Goal: Information Seeking & Learning: Learn about a topic

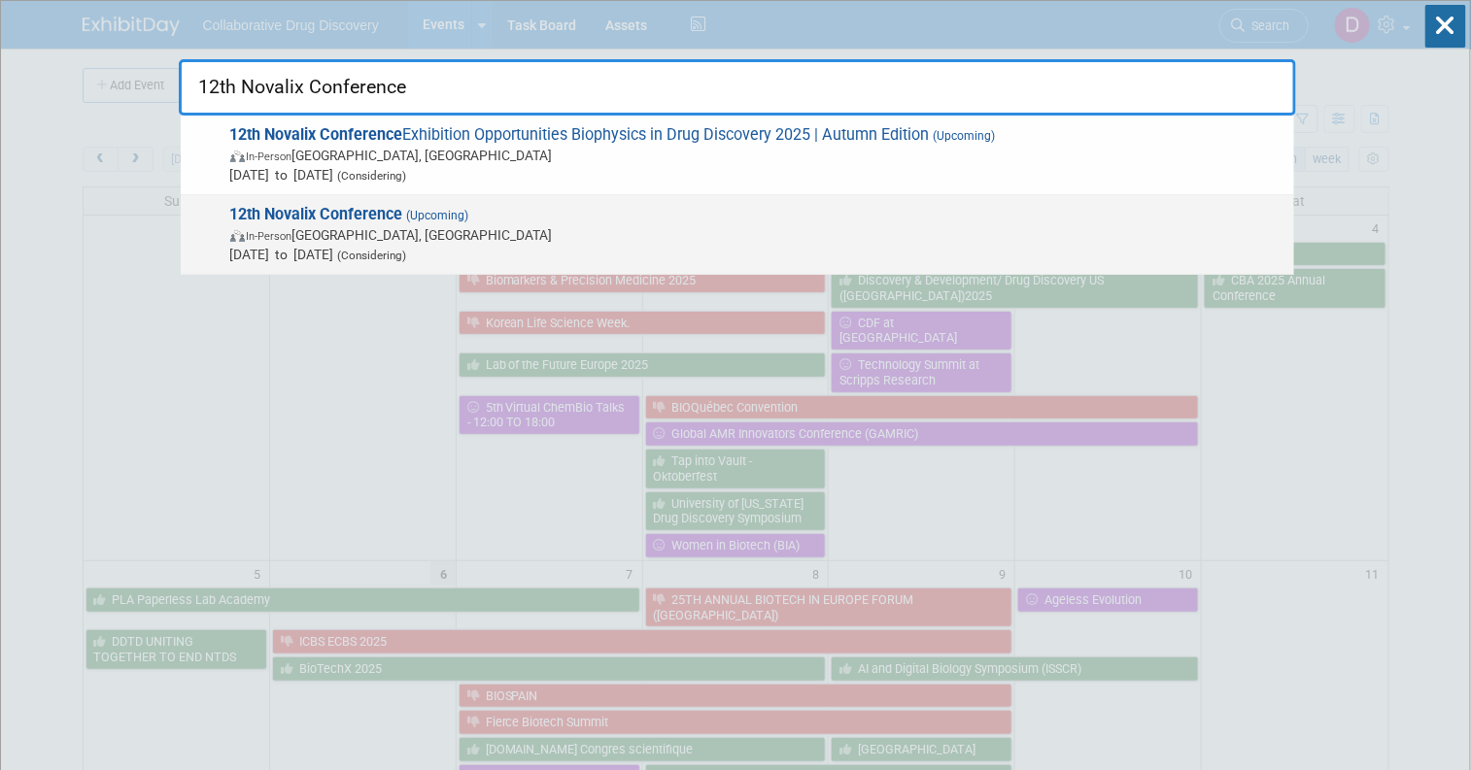
type input "12th Novalix Conference"
click at [430, 247] on span "Feb 17, 2026 to Feb 19, 2026 (Considering)" at bounding box center [757, 254] width 1054 height 19
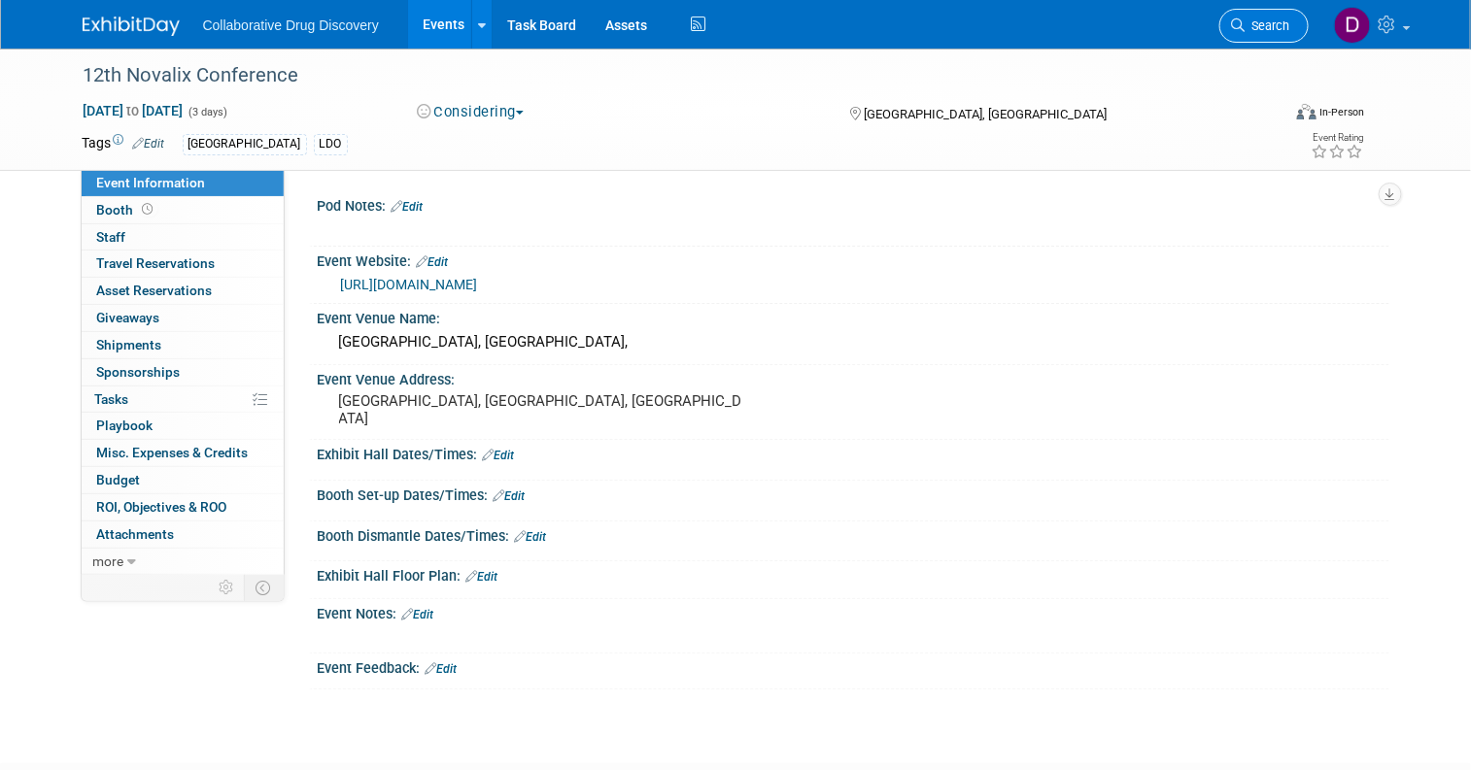
click at [1269, 34] on link "Search" at bounding box center [1263, 26] width 89 height 34
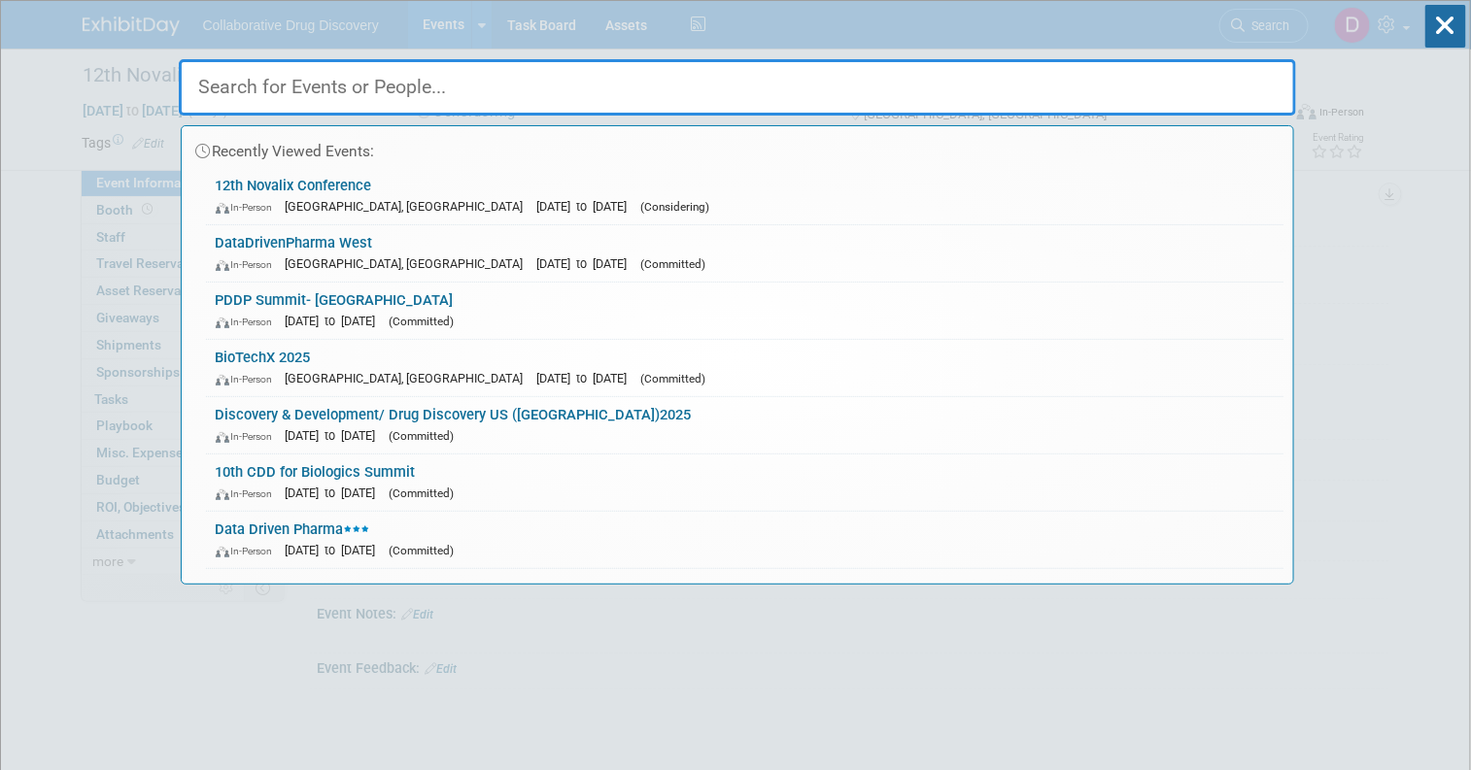
paste input "NMCS 2026"
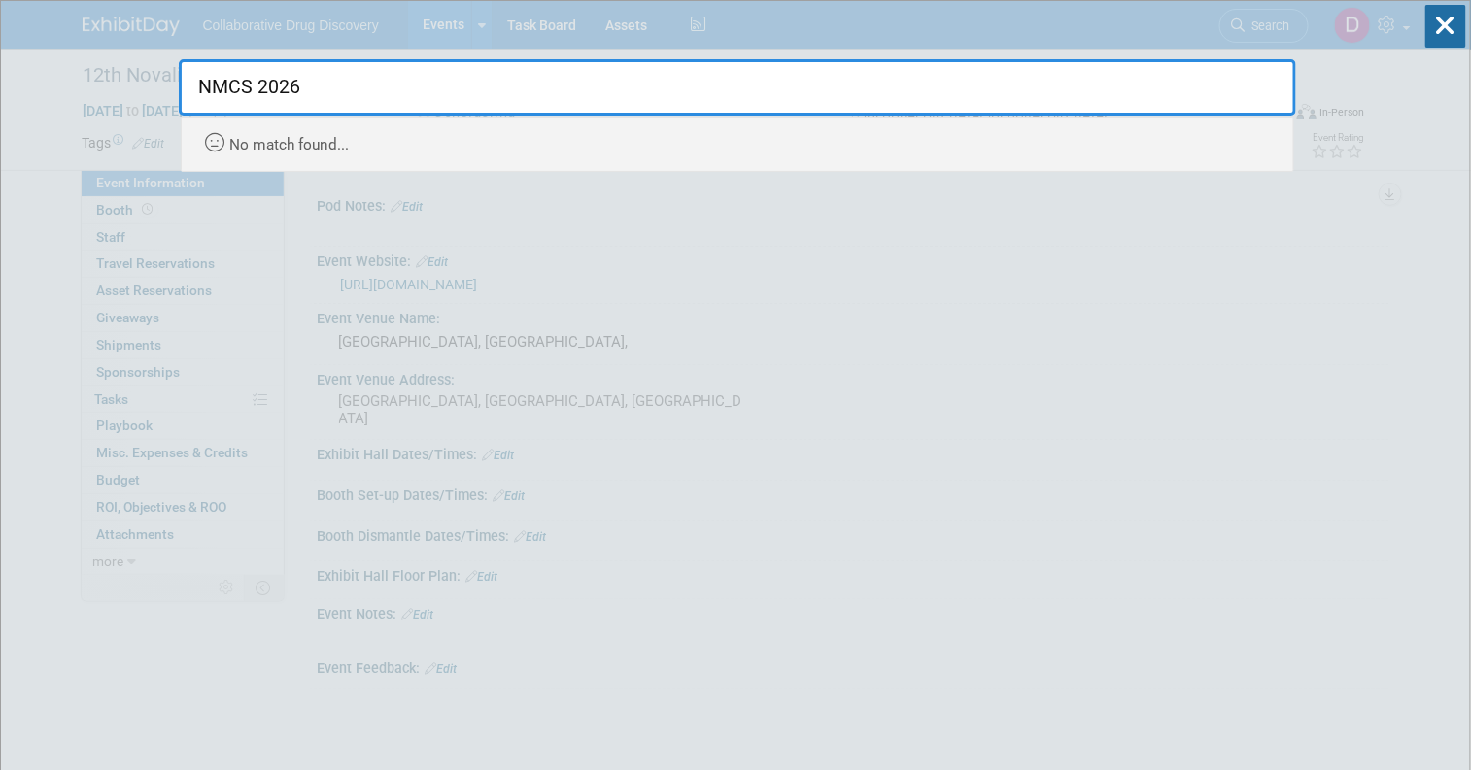
click at [272, 93] on input "NMCS 2026" at bounding box center [737, 87] width 1117 height 56
type input "N"
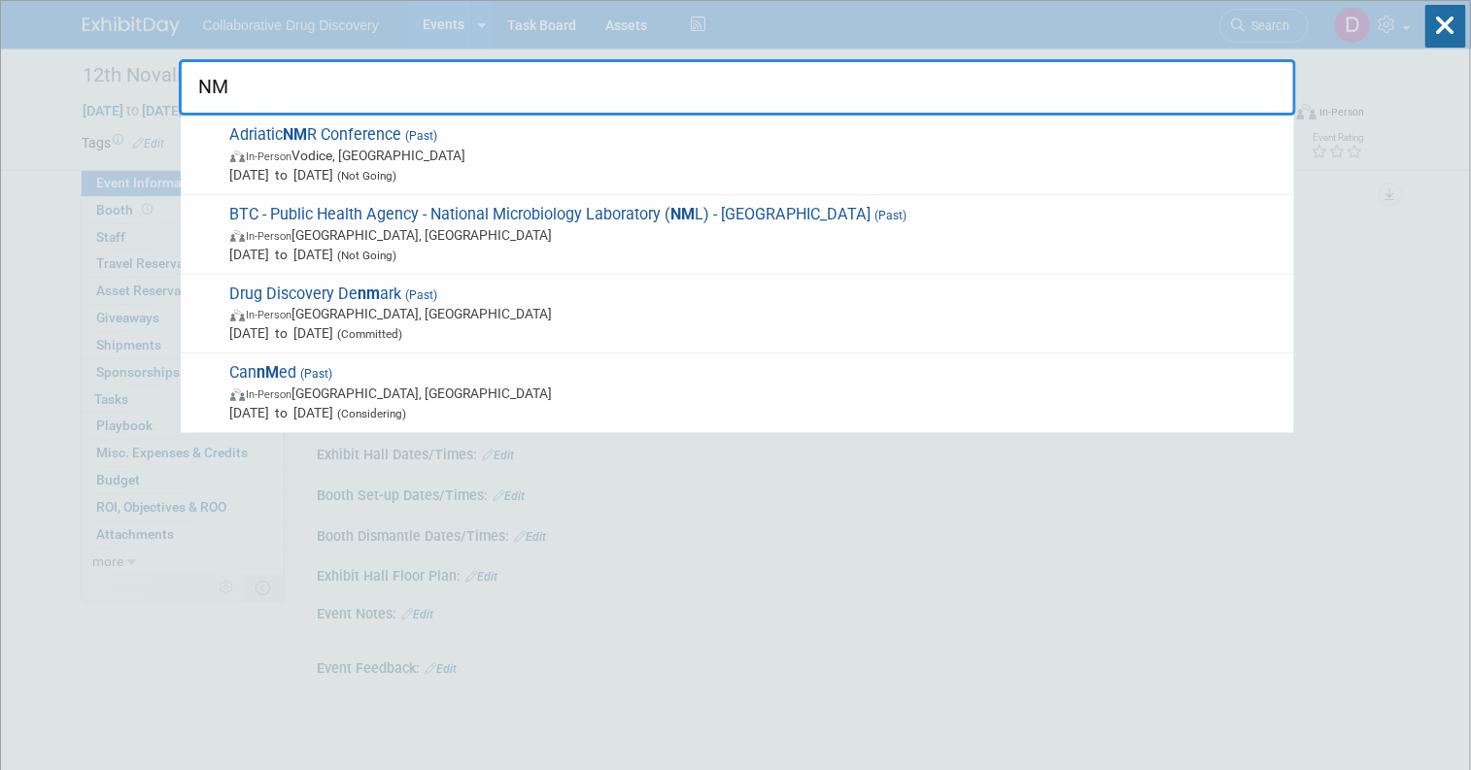
type input "NM"
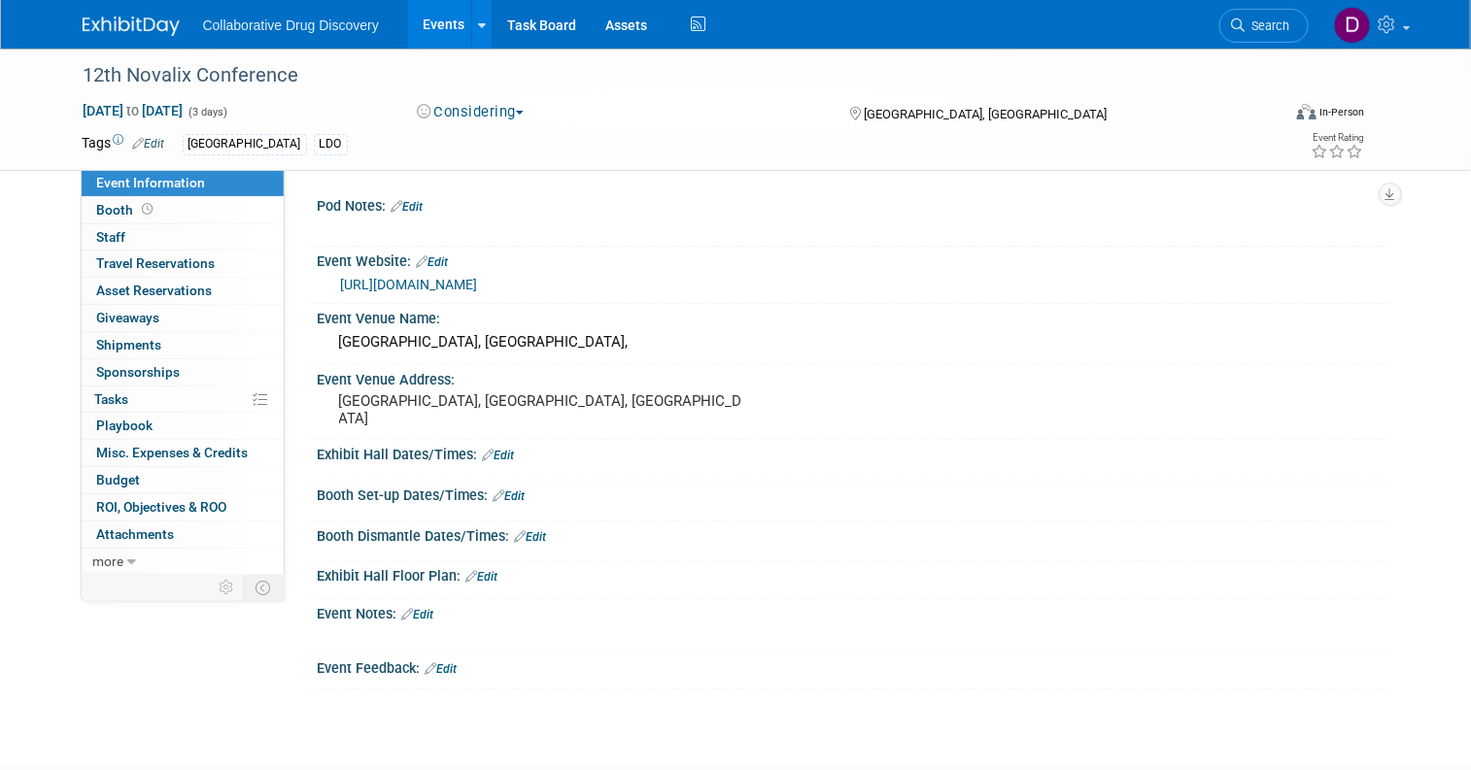
click at [168, 44] on div "Collaborative Drug Discovery Events Add Event Bulk Upload Events Shareable Even…" at bounding box center [736, 24] width 1306 height 49
click at [132, 7] on div at bounding box center [143, 18] width 120 height 36
click at [100, 39] on div "Collaborative Drug Discovery Events Add Event Bulk Upload Events Shareable Even…" at bounding box center [736, 24] width 1306 height 49
click at [99, 22] on img at bounding box center [131, 26] width 97 height 19
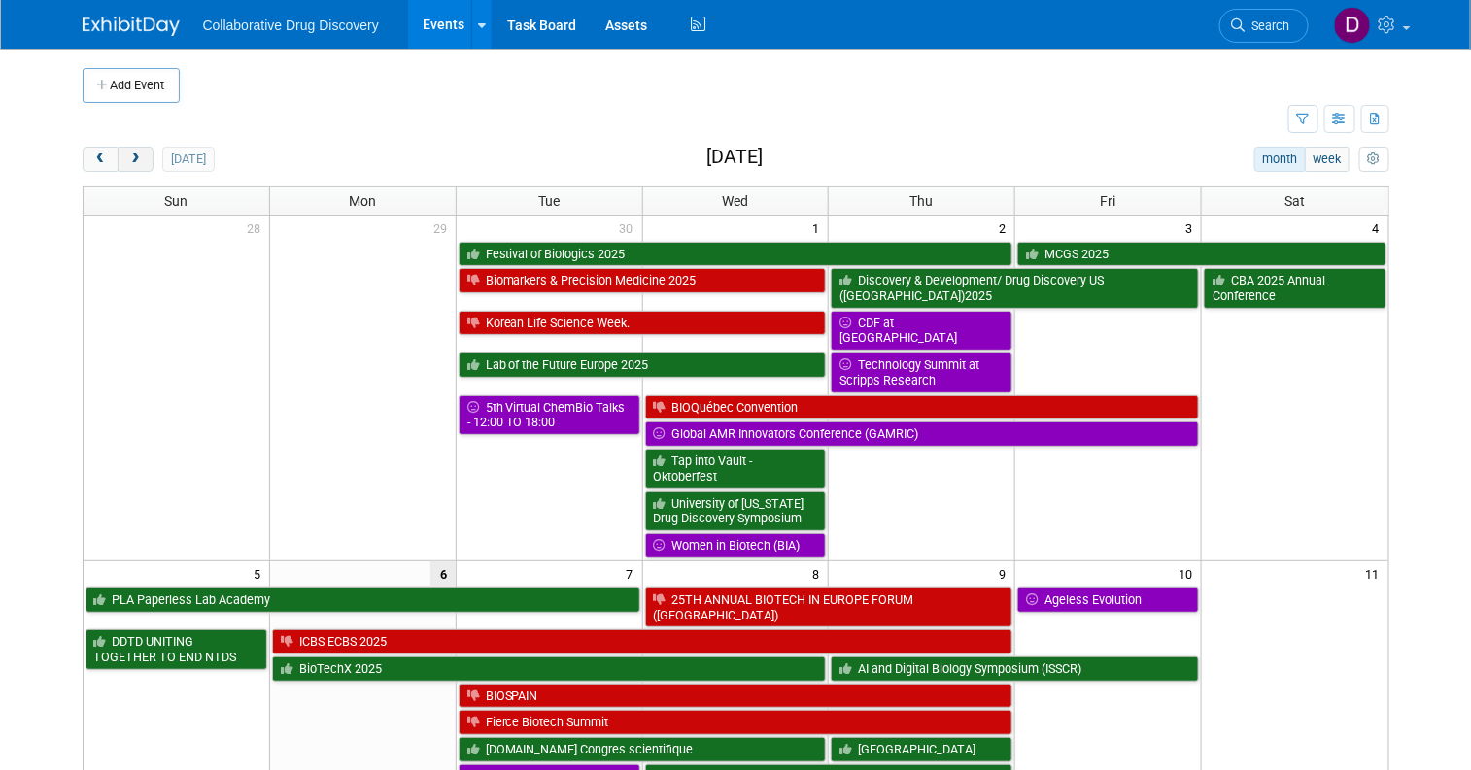
click at [128, 159] on span "next" at bounding box center [135, 159] width 15 height 13
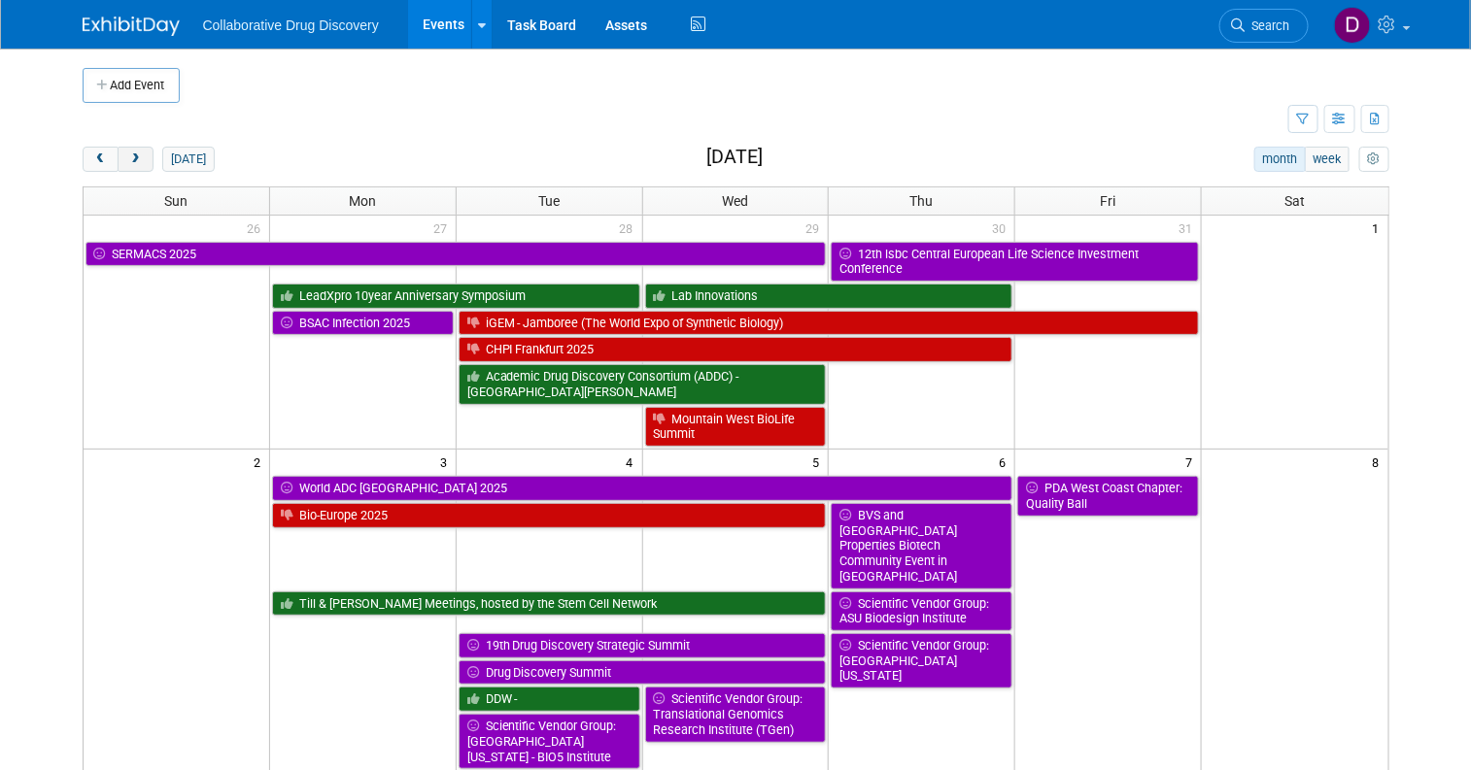
click at [128, 159] on span "next" at bounding box center [135, 159] width 15 height 13
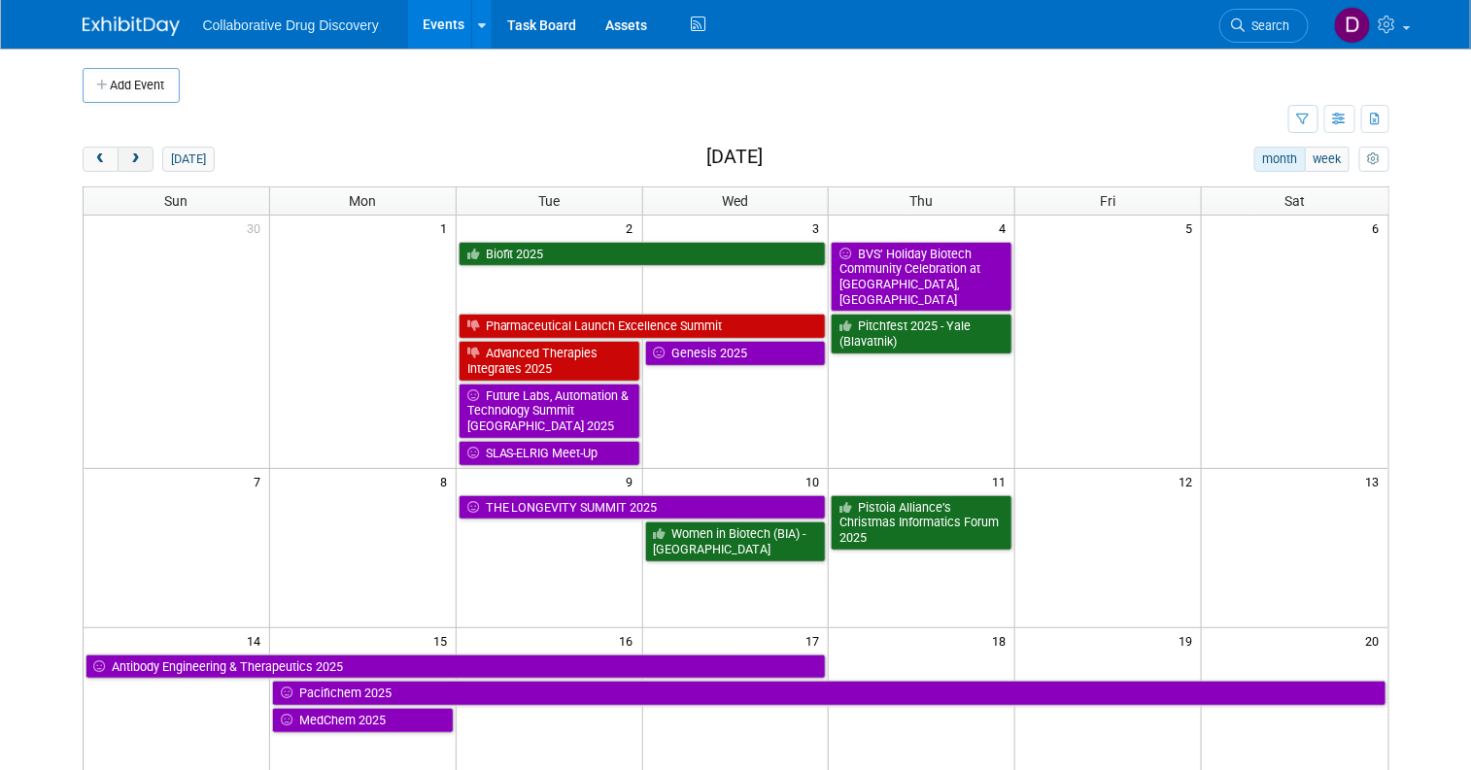
click at [128, 159] on span "next" at bounding box center [135, 159] width 15 height 13
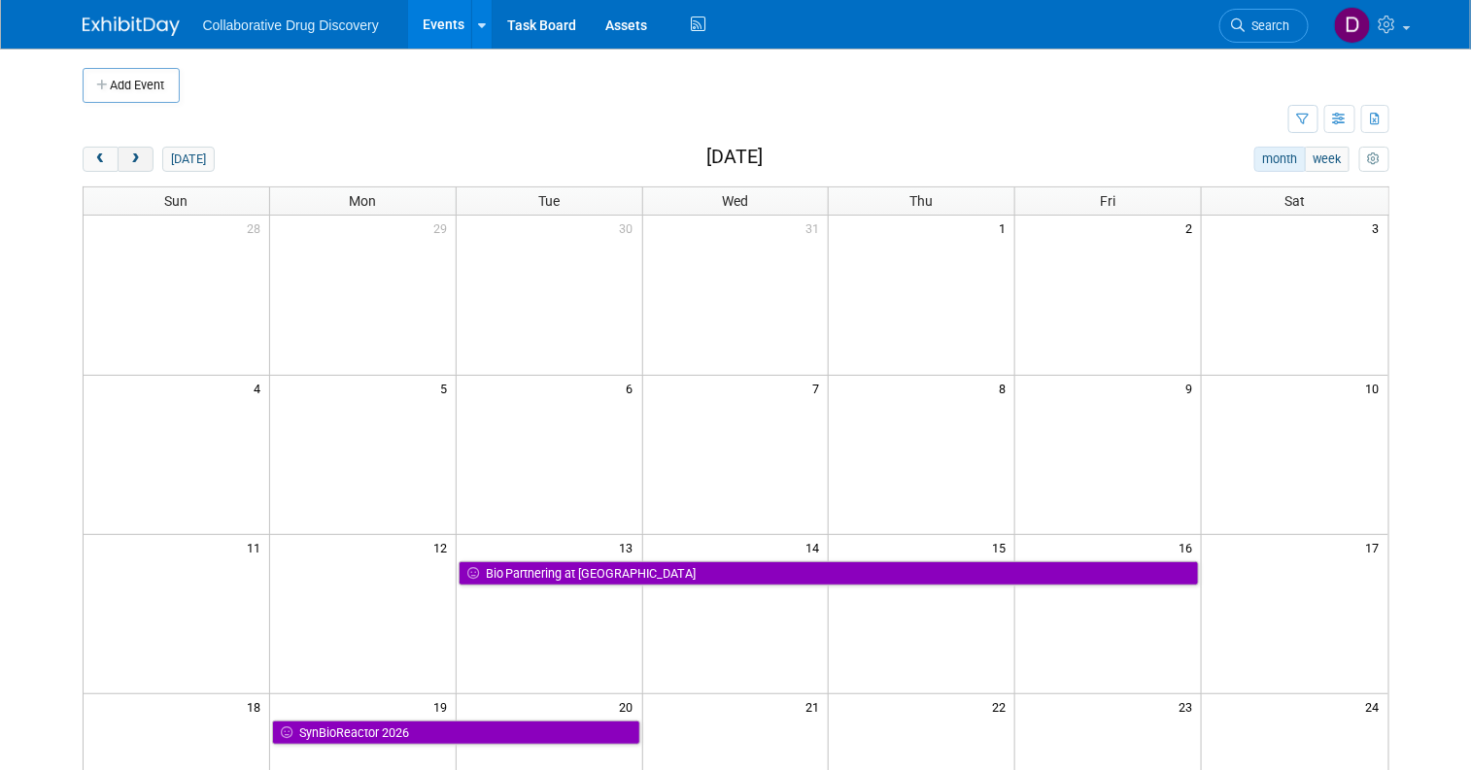
click at [128, 159] on span "next" at bounding box center [135, 159] width 15 height 13
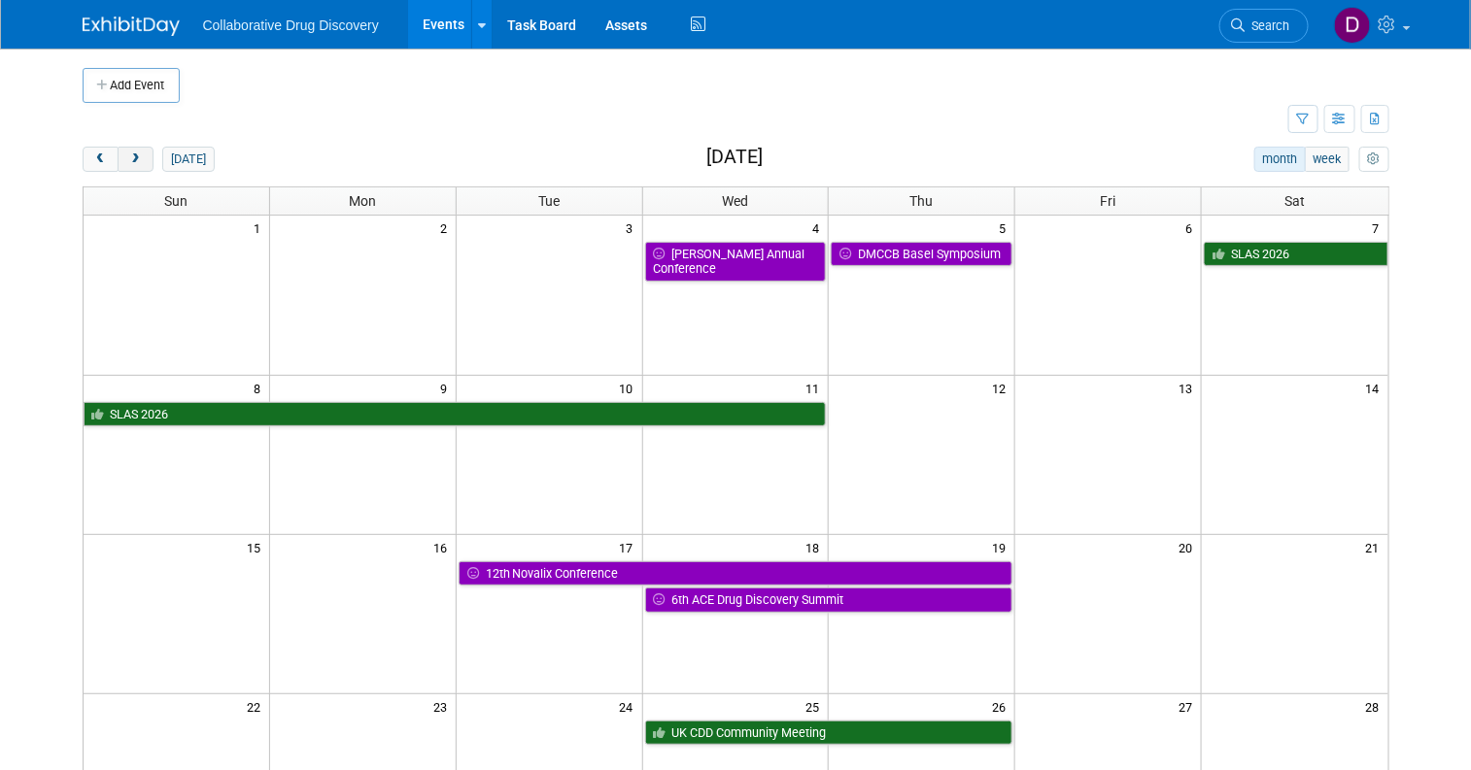
click at [128, 158] on span "next" at bounding box center [135, 159] width 15 height 13
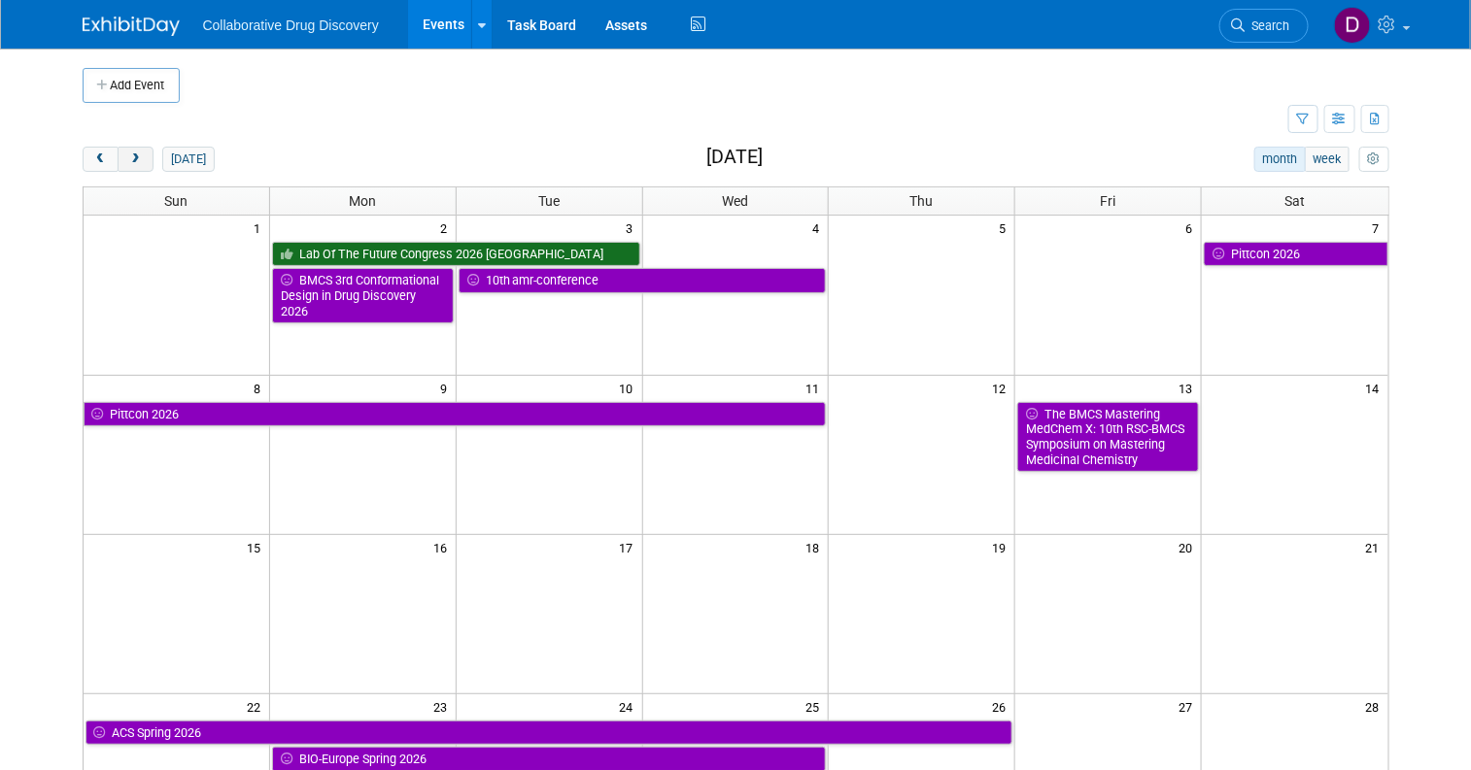
click at [128, 158] on span "next" at bounding box center [135, 159] width 15 height 13
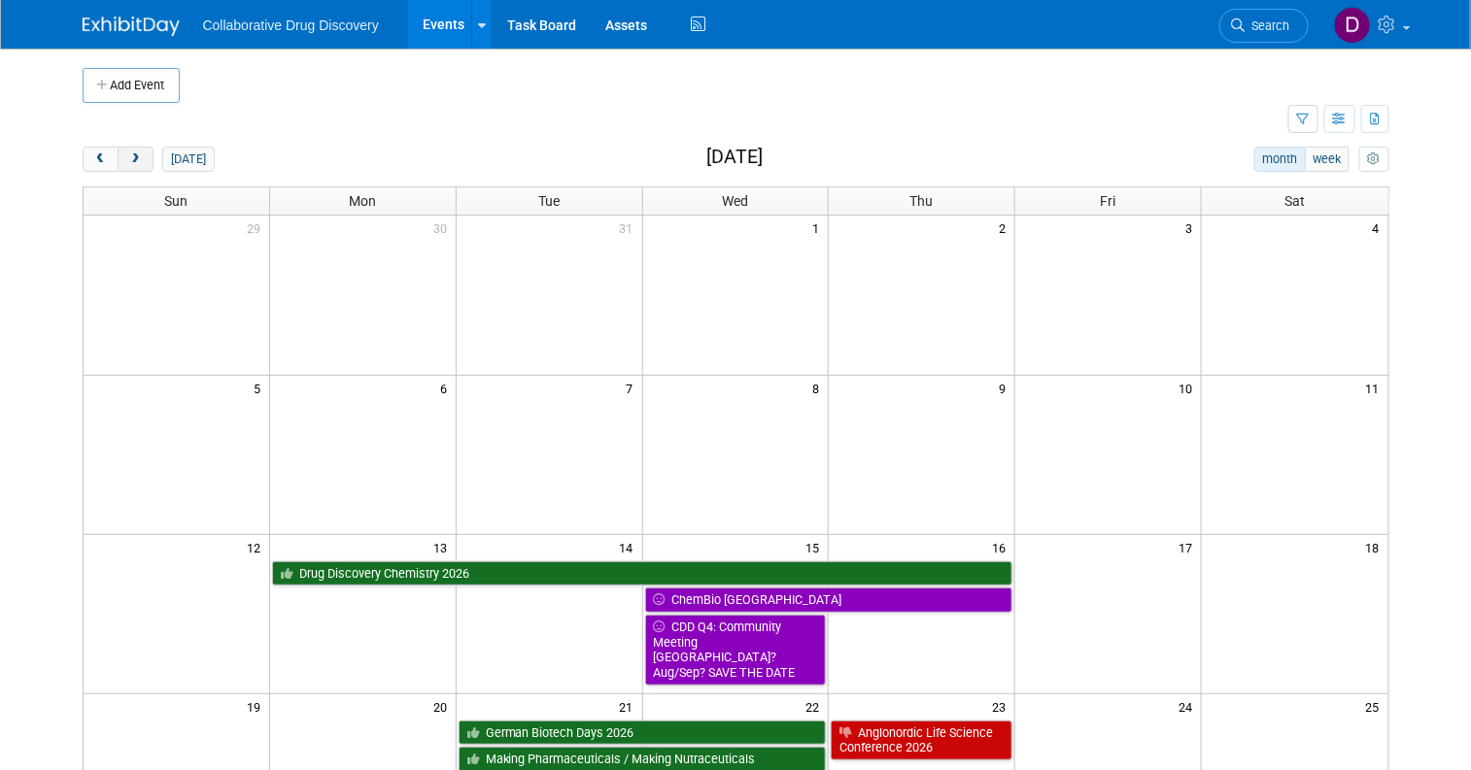
click at [128, 158] on span "next" at bounding box center [135, 159] width 15 height 13
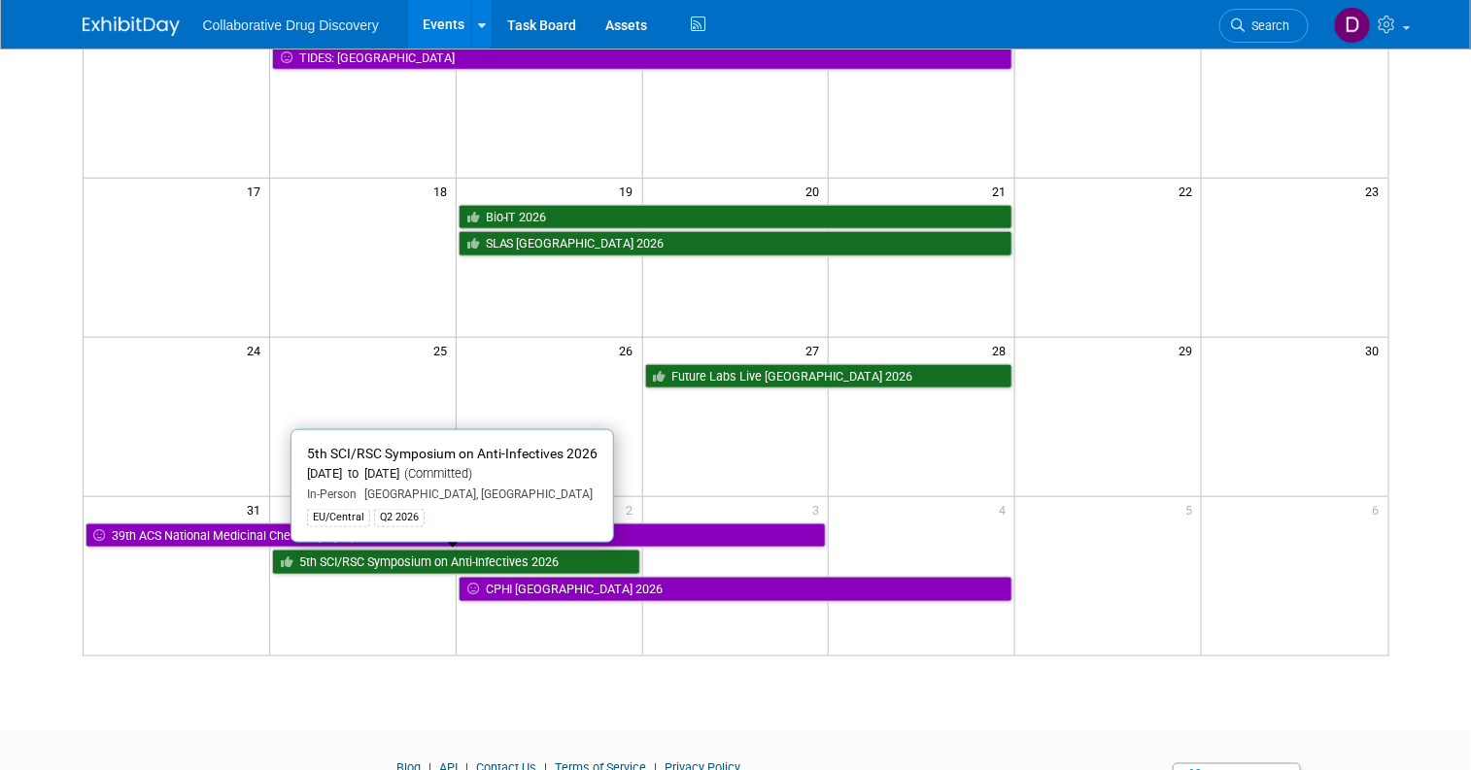
scroll to position [610, 0]
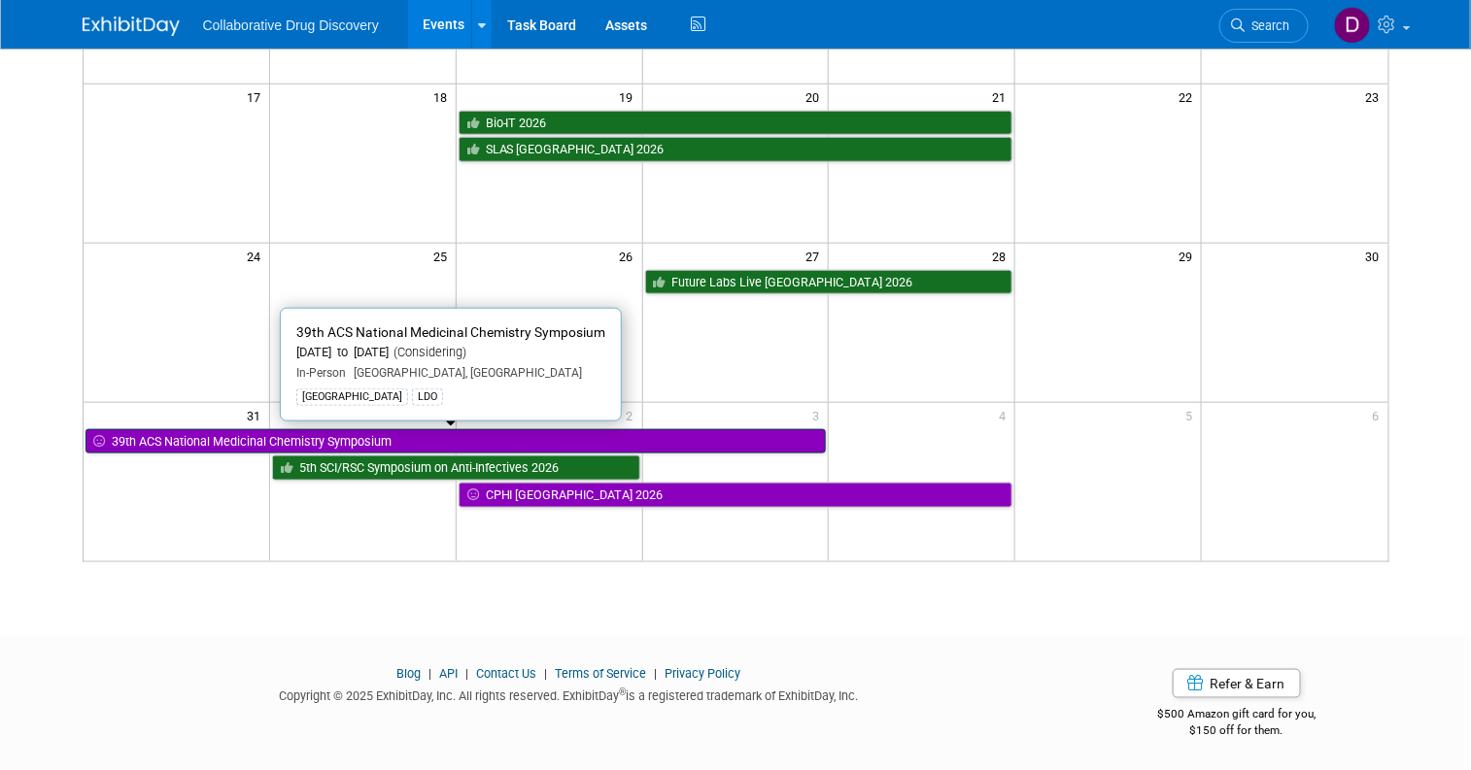
click at [215, 436] on link "39th ACS National Medicinal Chemistry Symposium" at bounding box center [455, 441] width 741 height 25
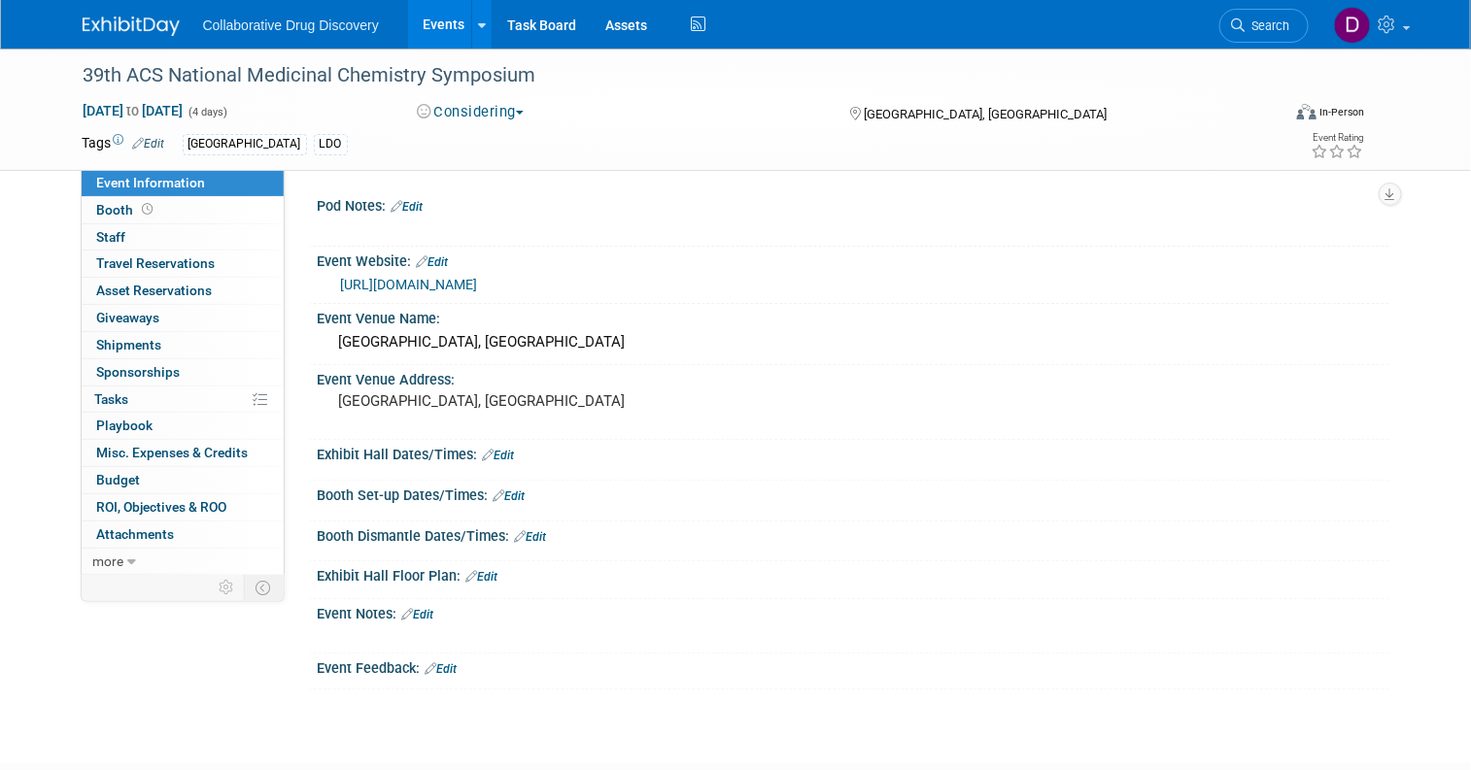
click at [397, 284] on link "https://www.nmcsmedi.org/" at bounding box center [409, 285] width 137 height 16
